Goal: Task Accomplishment & Management: Use online tool/utility

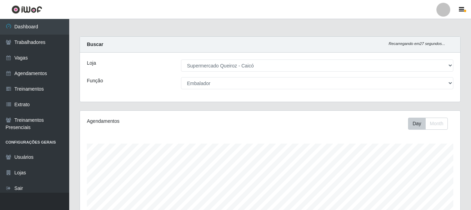
select select "512"
select select "1"
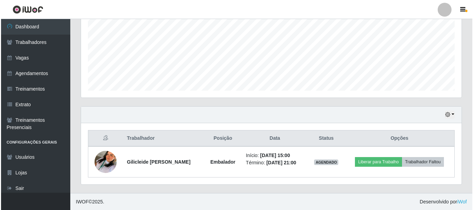
scroll to position [157, 0]
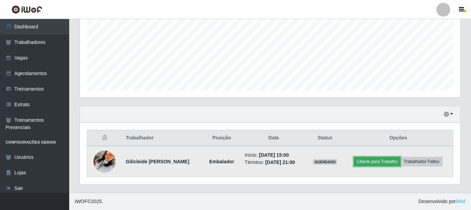
click at [391, 161] on button "Liberar para Trabalho" at bounding box center [377, 162] width 47 height 10
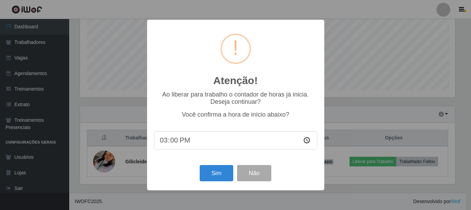
scroll to position [144, 377]
click at [218, 170] on button "Sim" at bounding box center [217, 173] width 34 height 16
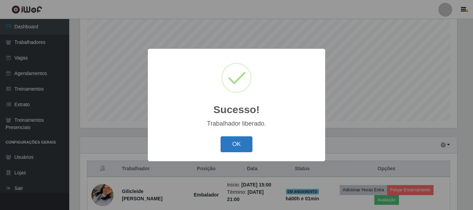
click at [233, 143] on button "OK" at bounding box center [236, 144] width 32 height 16
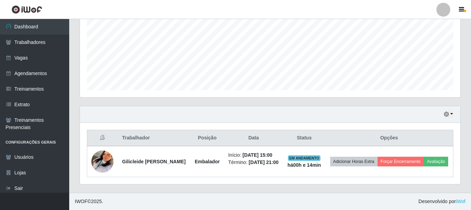
scroll to position [162, 0]
click at [448, 113] on div "Hoje 1 dia 3 dias 1 Semana Não encerrados" at bounding box center [270, 114] width 380 height 17
click at [452, 110] on button "button" at bounding box center [449, 114] width 10 height 8
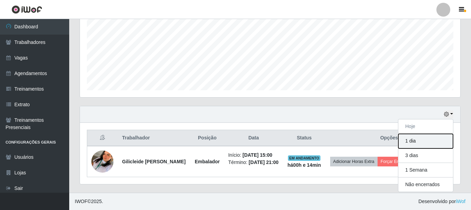
click at [420, 139] on button "1 dia" at bounding box center [425, 141] width 55 height 15
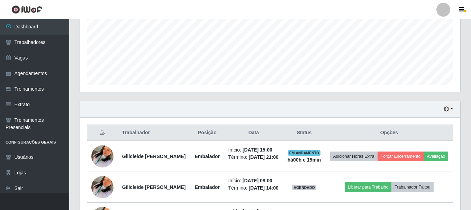
scroll to position [234, 0]
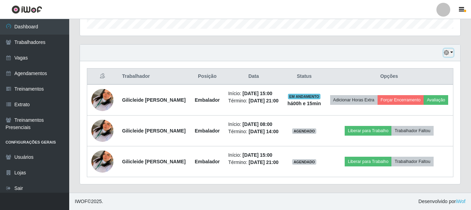
click at [453, 49] on button "button" at bounding box center [449, 53] width 10 height 8
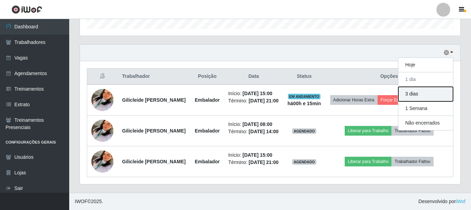
click at [414, 87] on button "3 dias" at bounding box center [425, 94] width 55 height 15
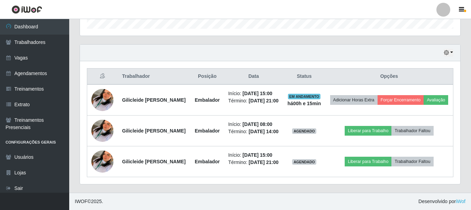
drag, startPoint x: 456, startPoint y: 38, endPoint x: 453, endPoint y: 36, distance: 4.3
click at [454, 45] on div "Hoje 1 dia 3 dias 1 Semana Não encerrados" at bounding box center [270, 53] width 380 height 17
click at [453, 49] on button "button" at bounding box center [449, 53] width 10 height 8
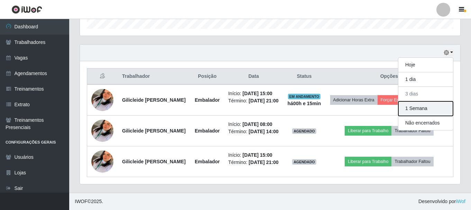
click at [418, 101] on button "1 Semana" at bounding box center [425, 108] width 55 height 15
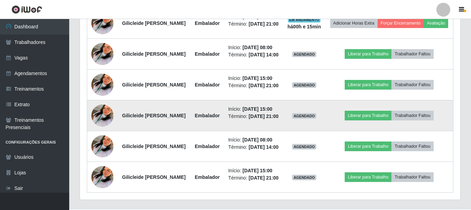
scroll to position [308, 0]
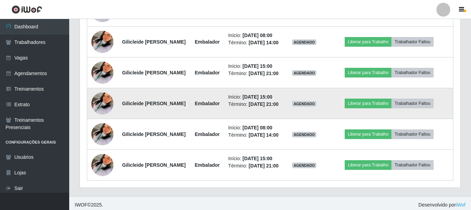
click at [257, 119] on td "Início: [DATE] 15:00 Término: [DATE] 21:00" at bounding box center [253, 103] width 59 height 31
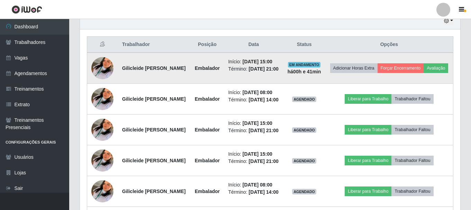
scroll to position [238, 0]
